Goal: Book appointment/travel/reservation

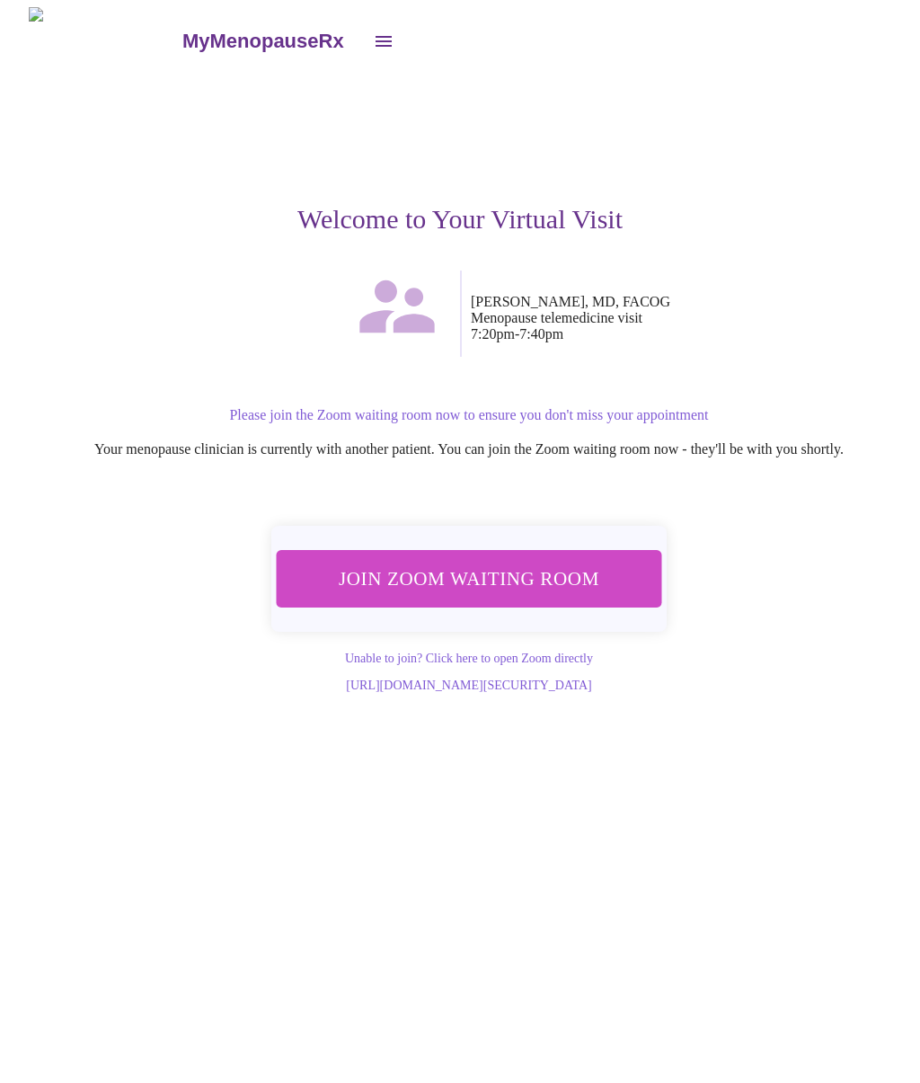
click at [572, 574] on span "Join Zoom Waiting Room" at bounding box center [469, 578] width 338 height 33
click at [591, 568] on span "Join Zoom Waiting Room" at bounding box center [469, 578] width 338 height 33
